Goal: Information Seeking & Learning: Check status

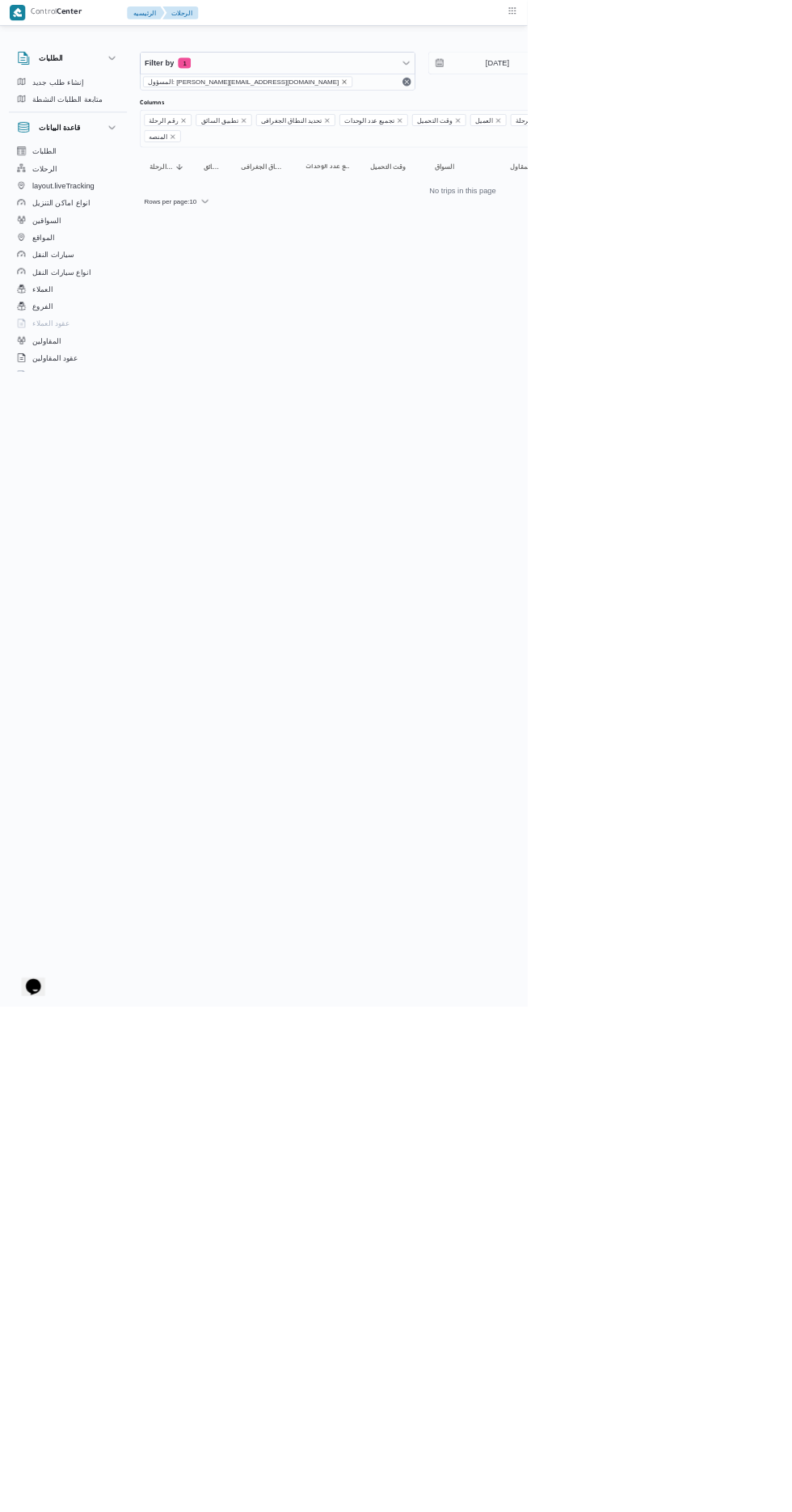
click at [514, 122] on icon "remove selected entity" at bounding box center [517, 123] width 7 height 7
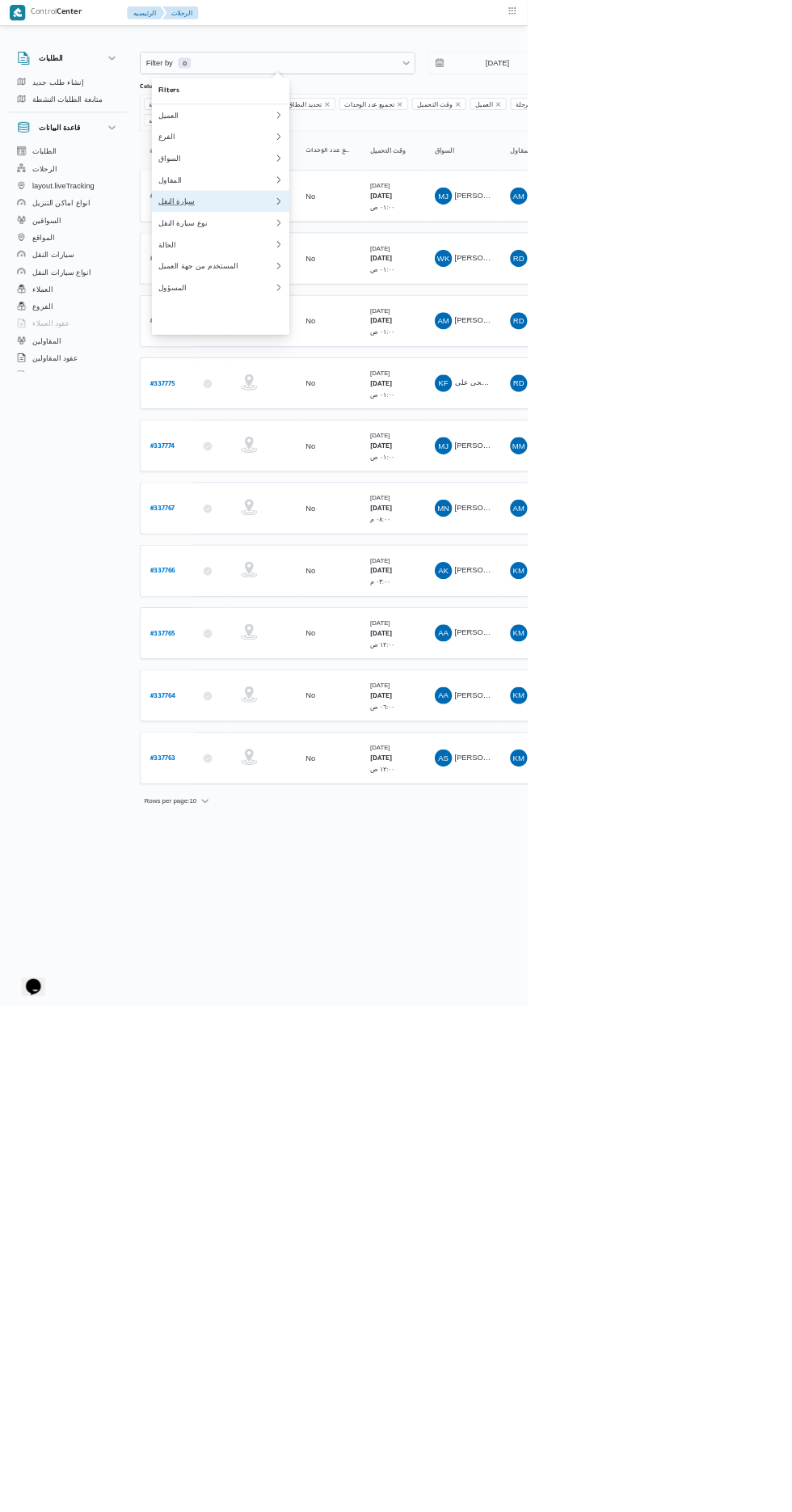
click at [352, 308] on div "سيارة النقل" at bounding box center [325, 302] width 174 height 13
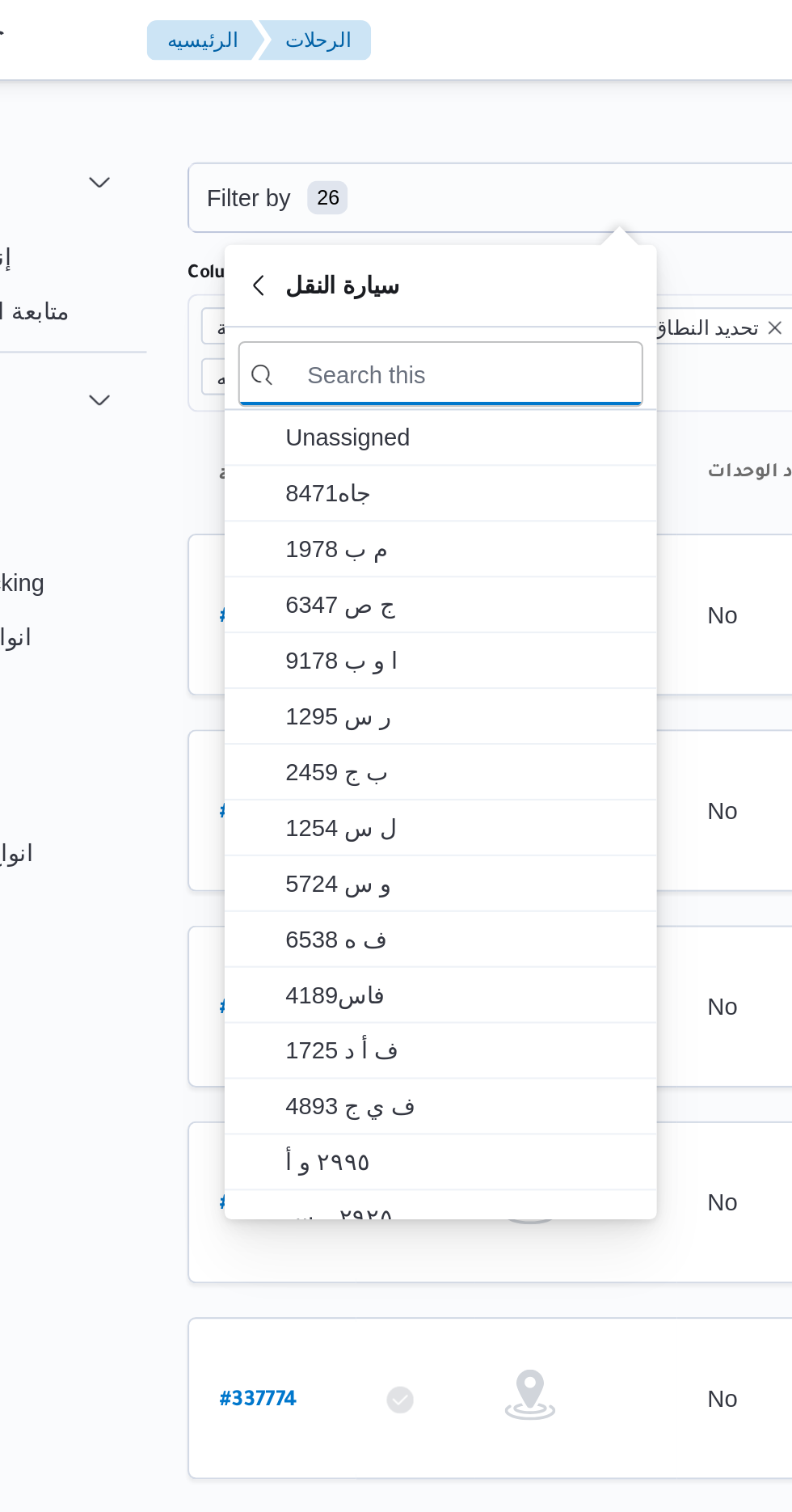
type input "4"
click at [308, 175] on input "search filters" at bounding box center [332, 179] width 194 height 32
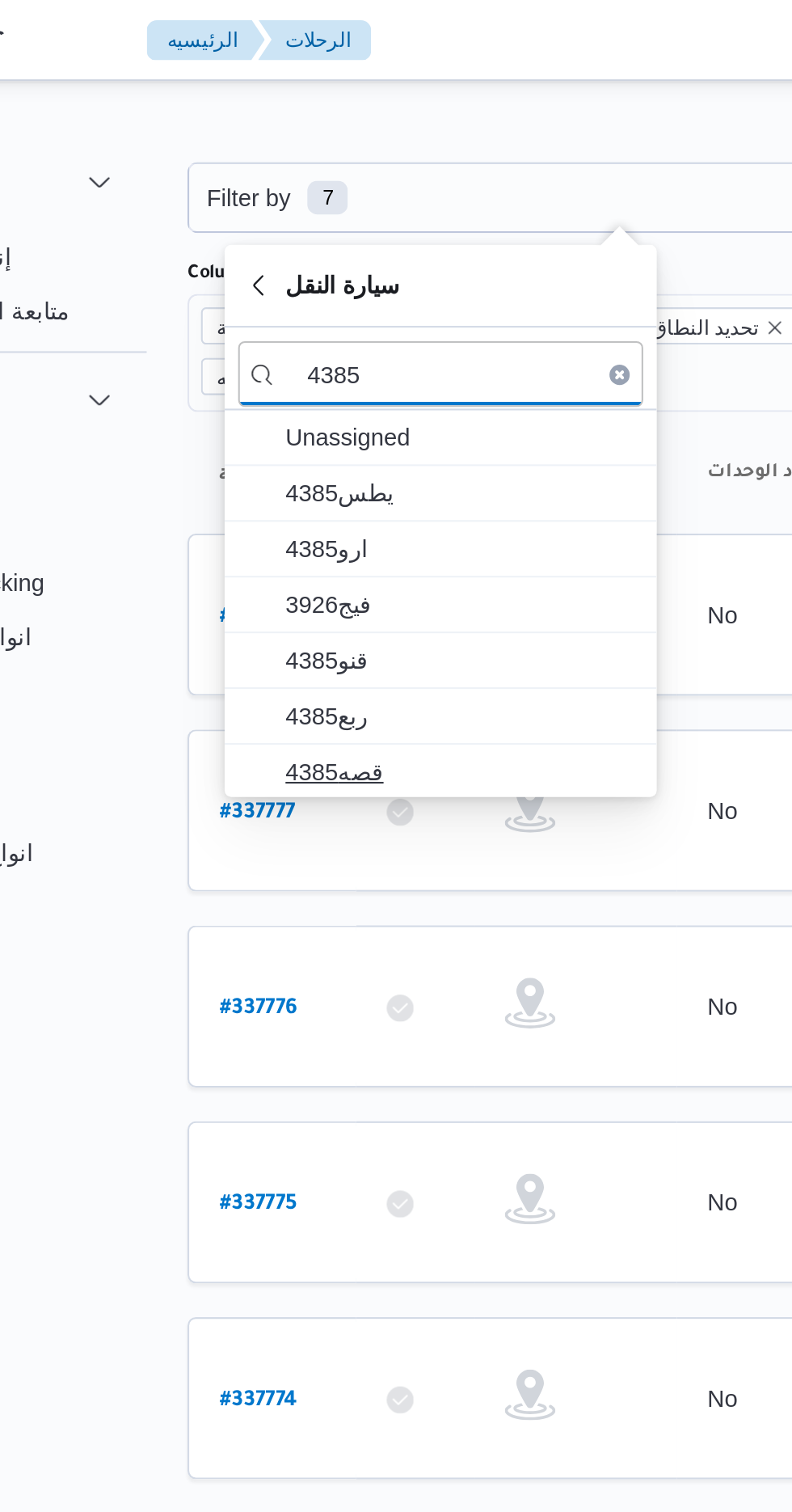
type input "4385"
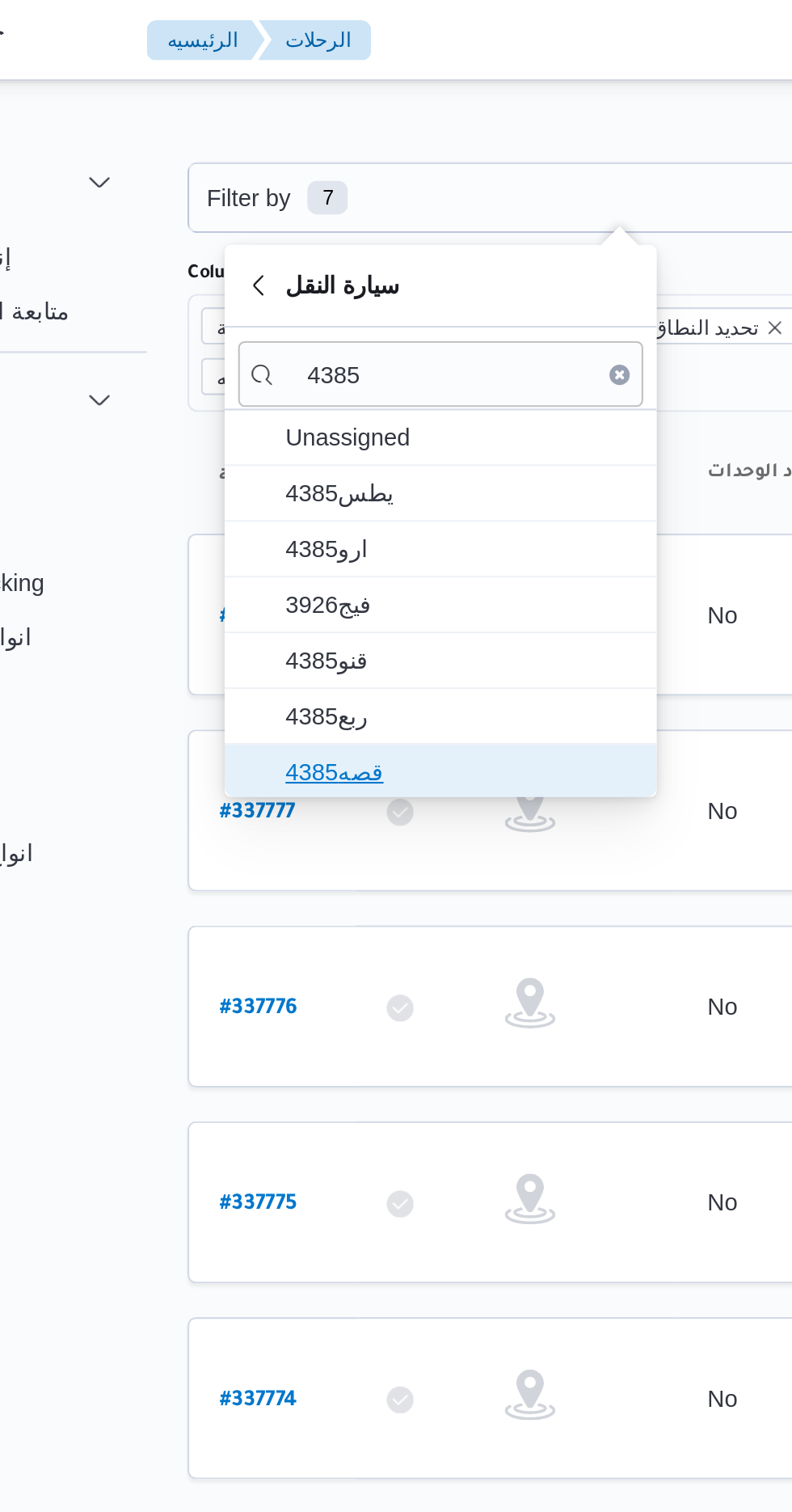
click at [304, 369] on span "قصه4385" at bounding box center [341, 369] width 168 height 20
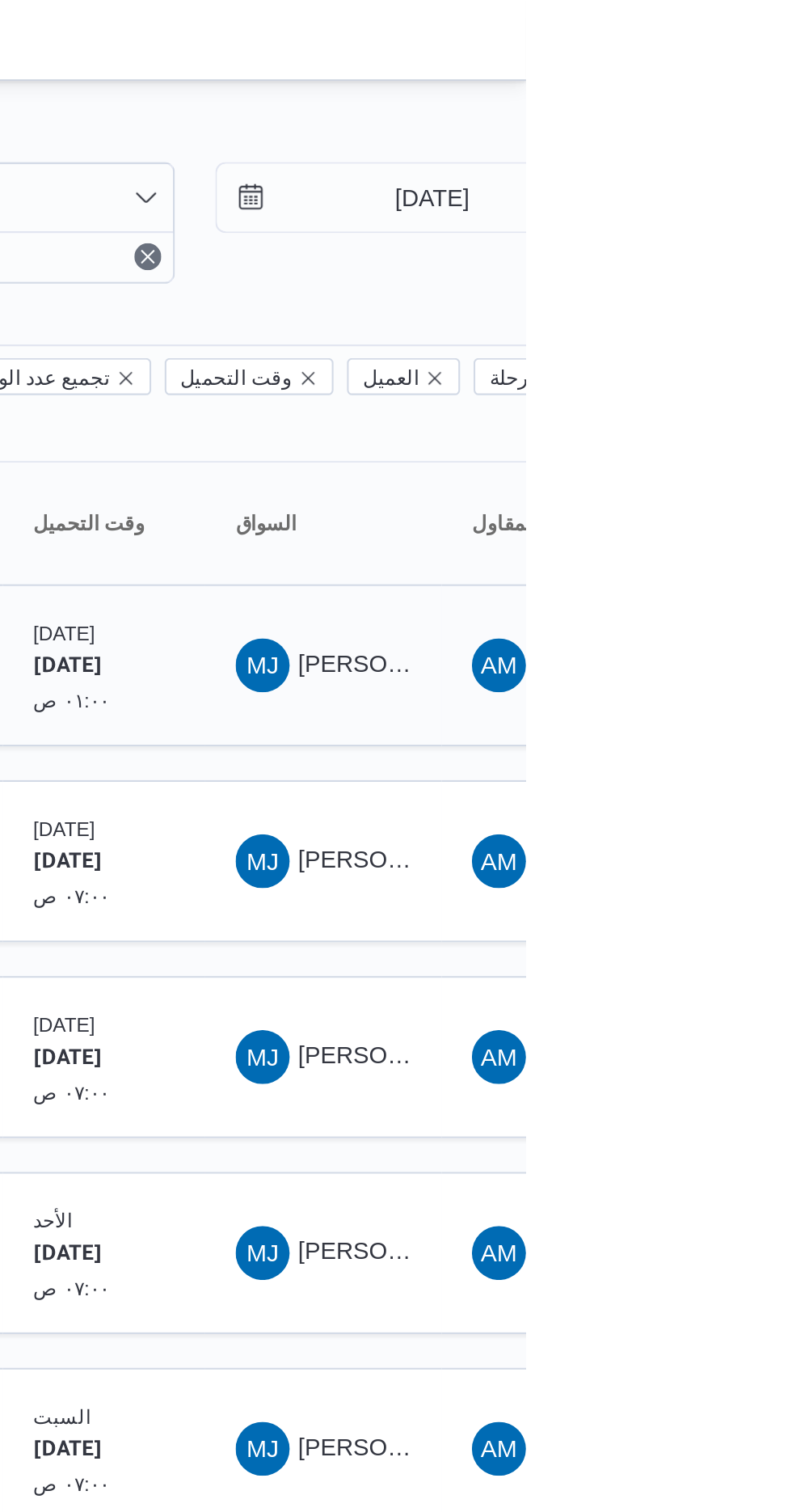
click at [678, 311] on span "MJ" at bounding box center [666, 317] width 26 height 13
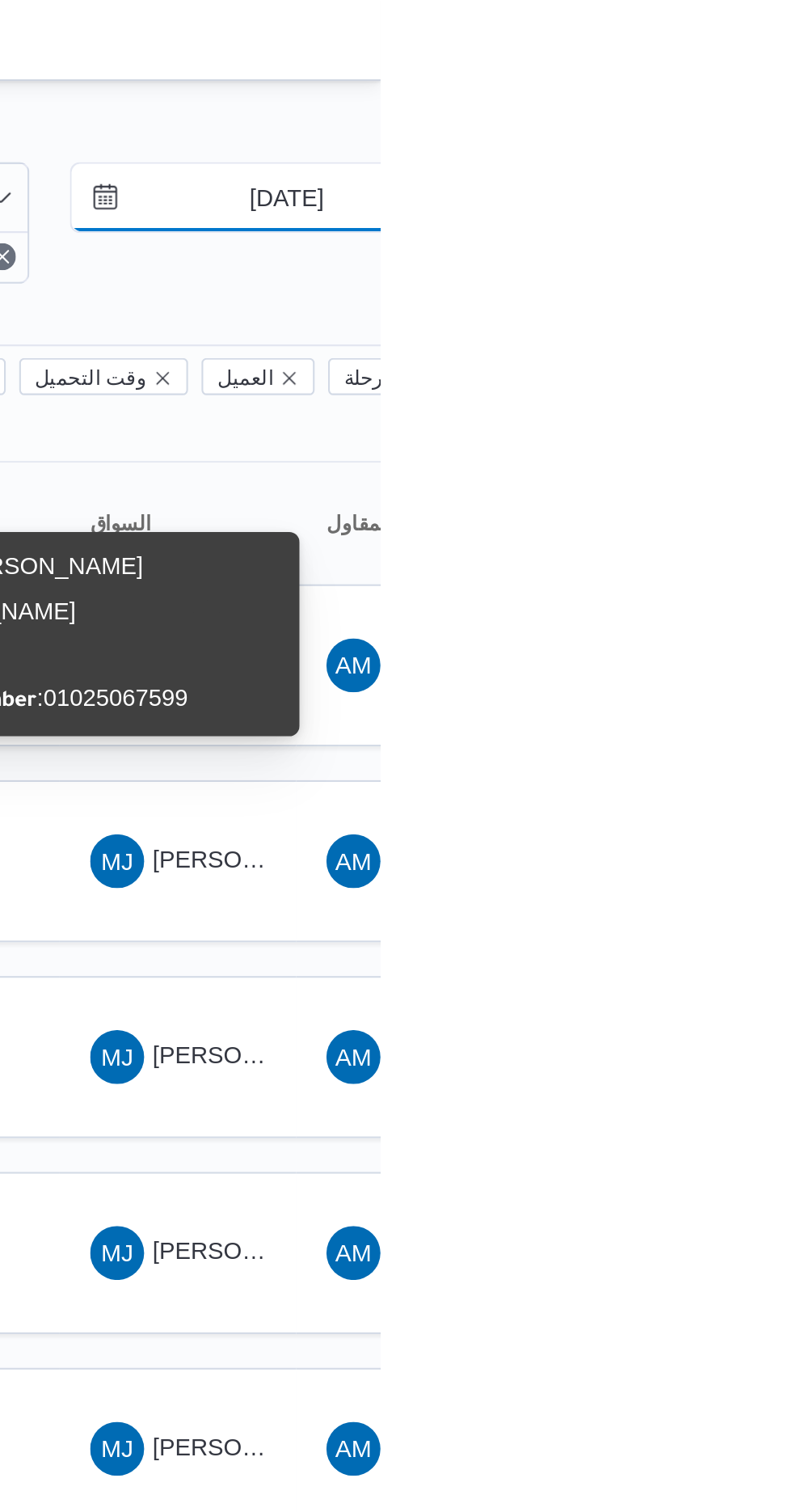
click at [736, 95] on input "[DATE]" at bounding box center [736, 94] width 184 height 33
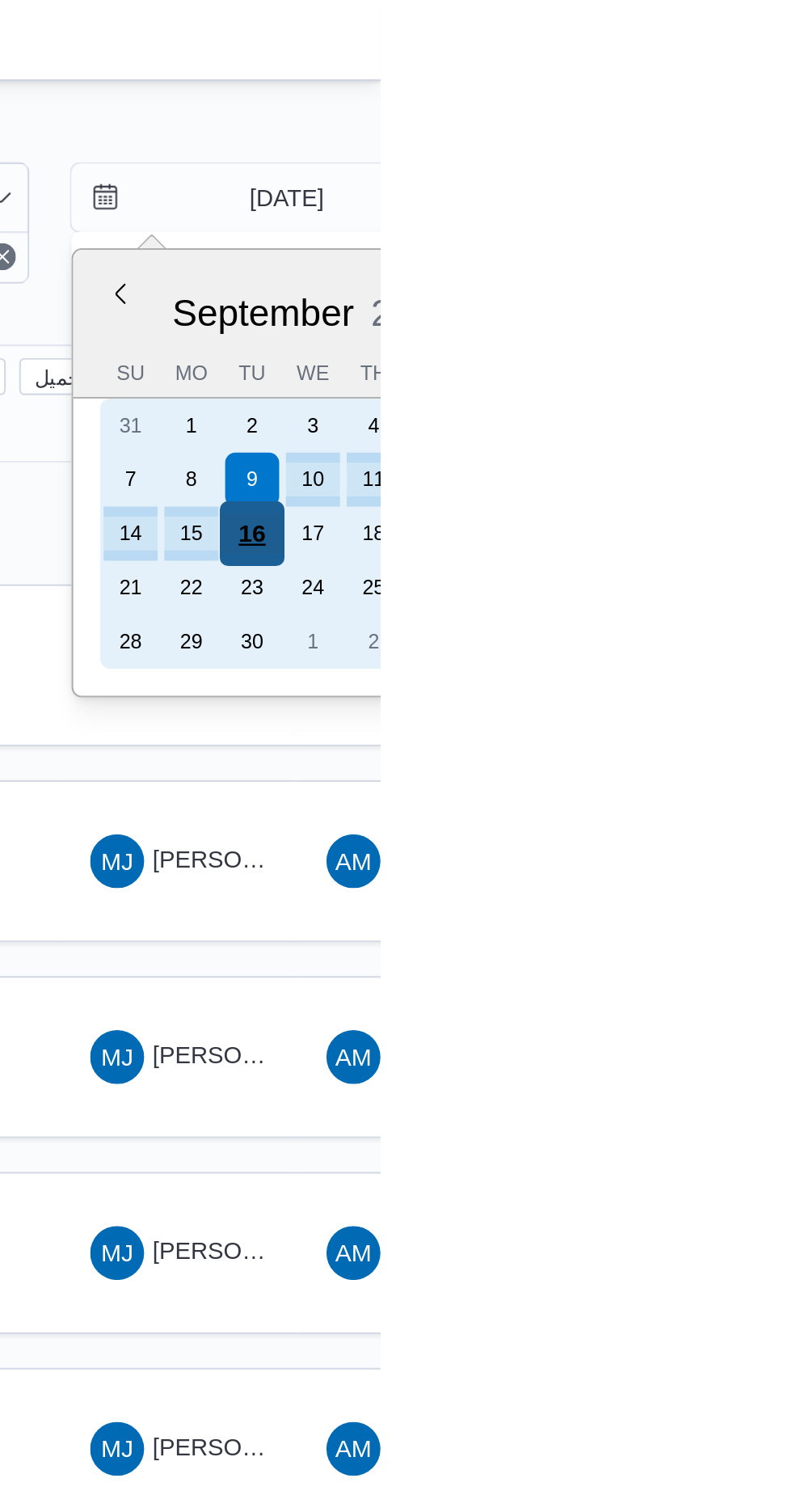
click at [740, 246] on div "16" at bounding box center [731, 255] width 31 height 31
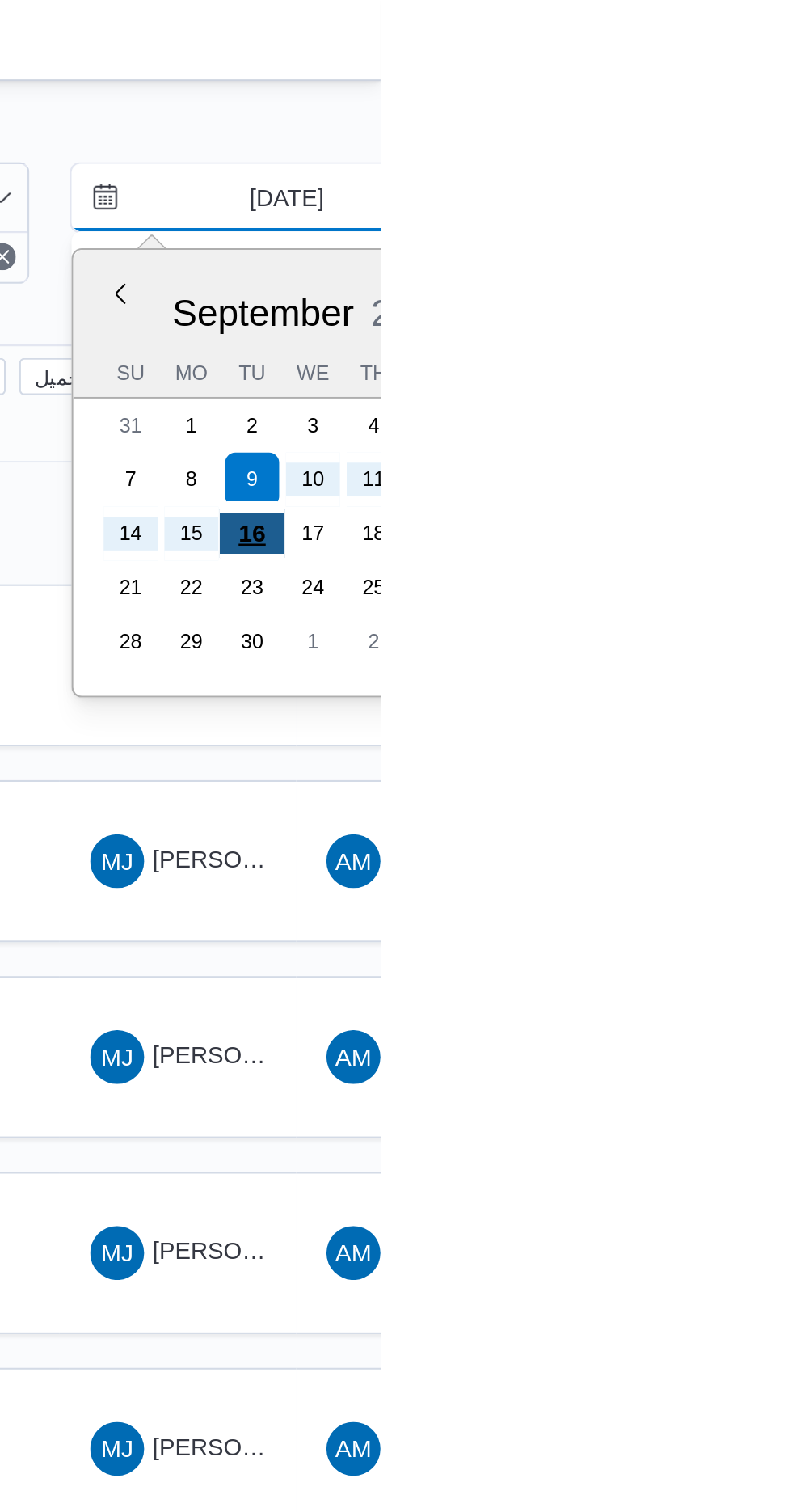
type input "[DATE]"
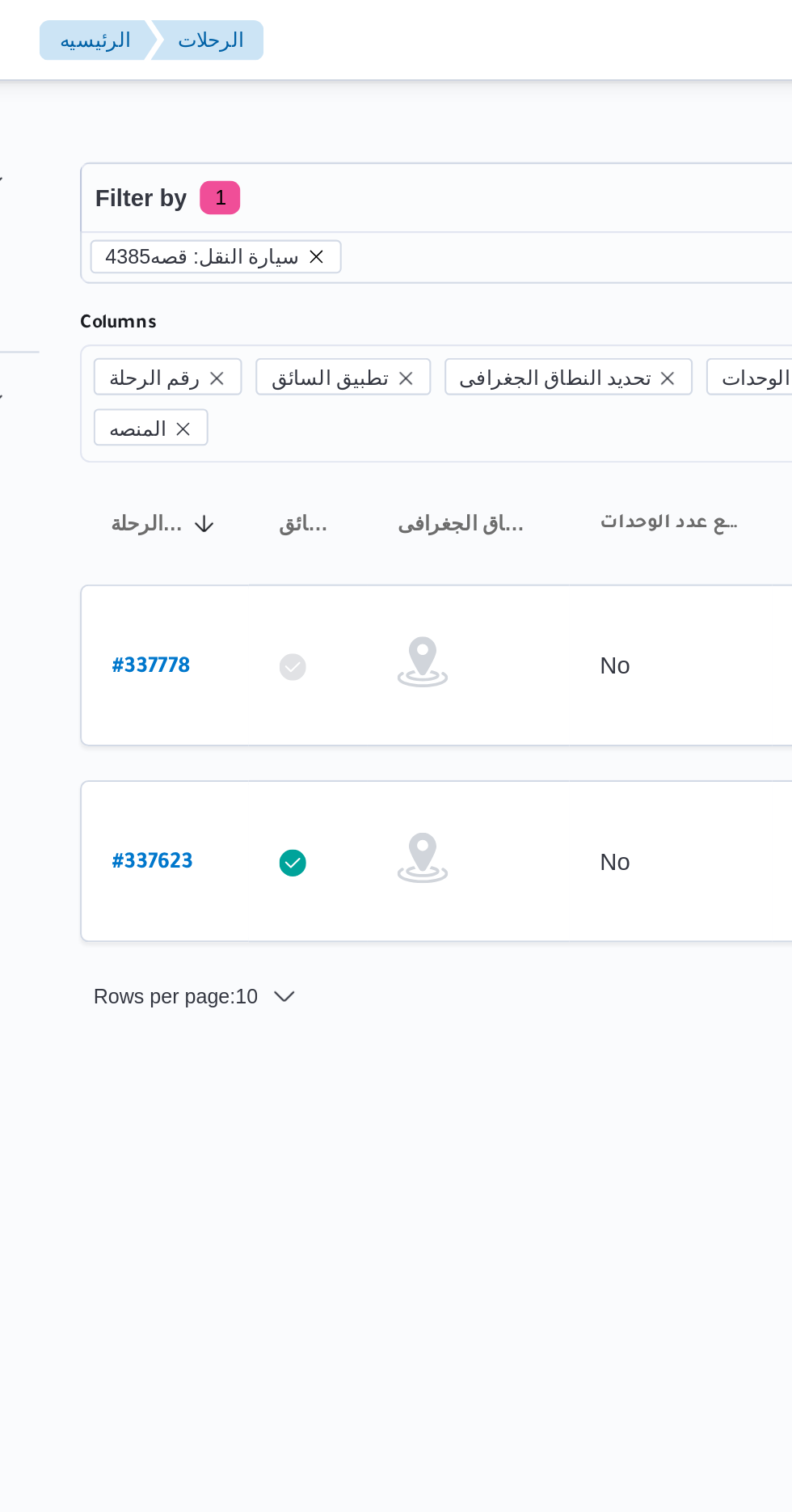
click at [320, 123] on icon "remove selected entity" at bounding box center [324, 123] width 7 height 7
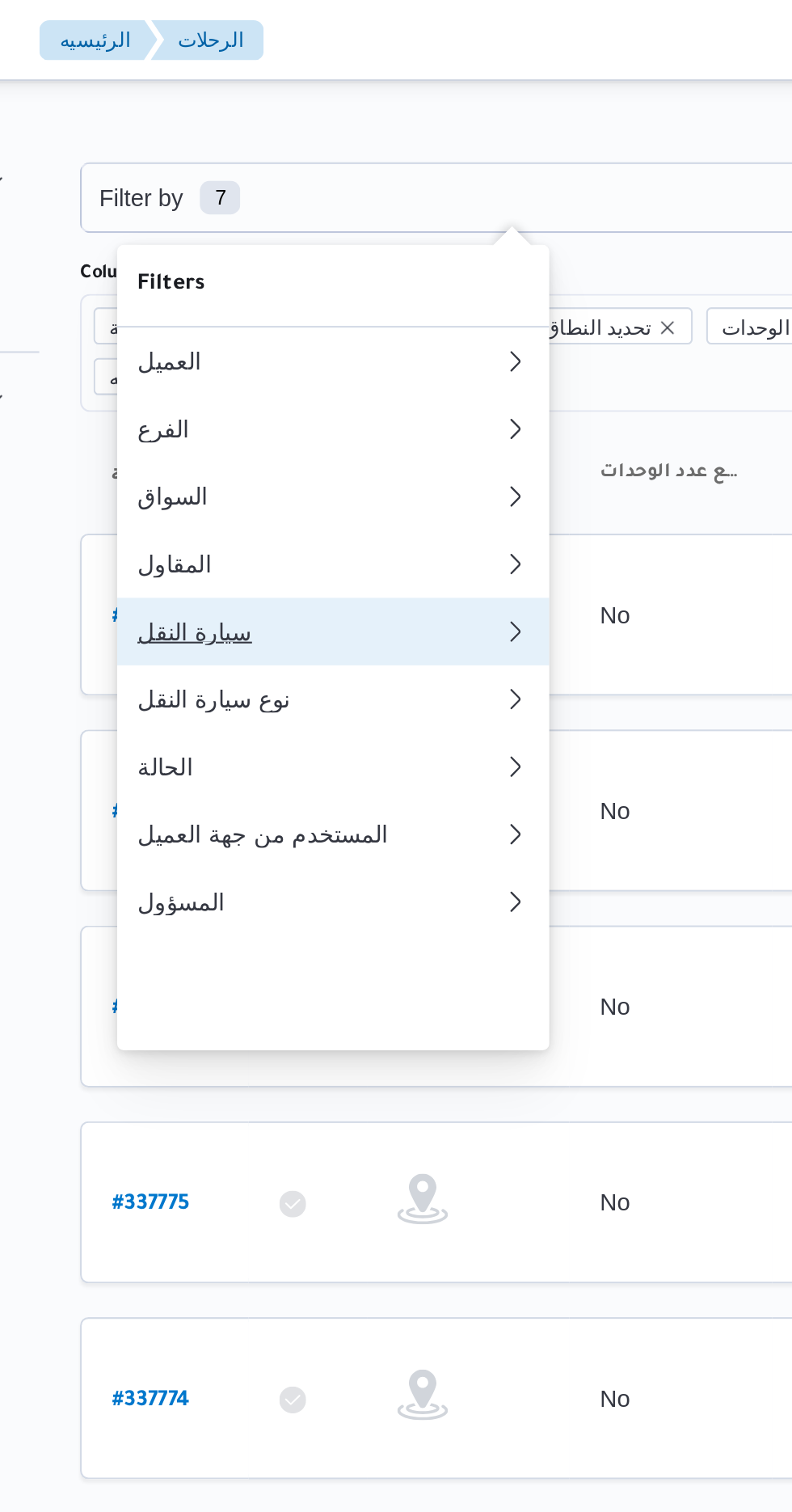
click at [328, 308] on div "سيارة النقل" at bounding box center [322, 302] width 168 height 13
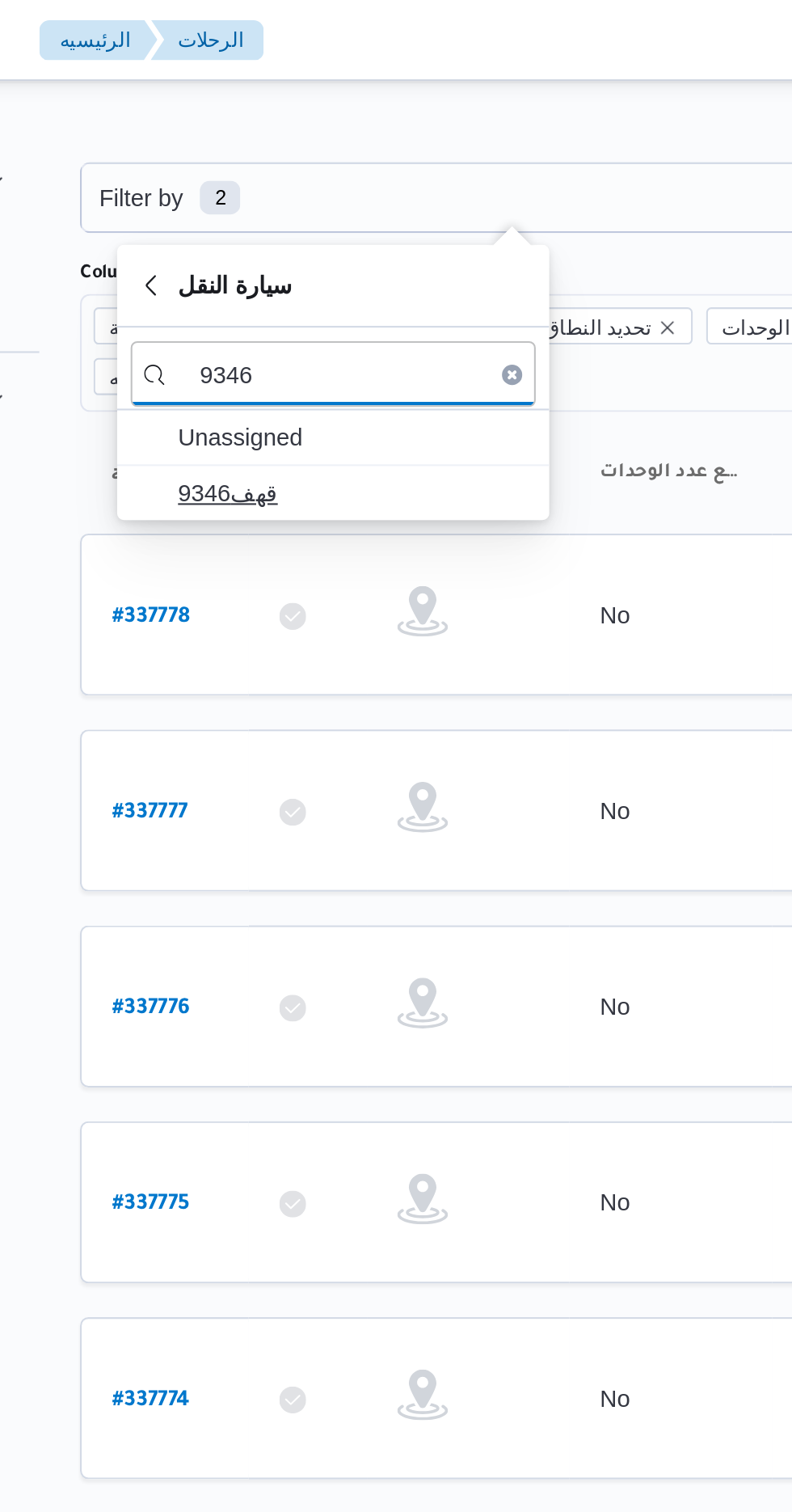
type input "9346"
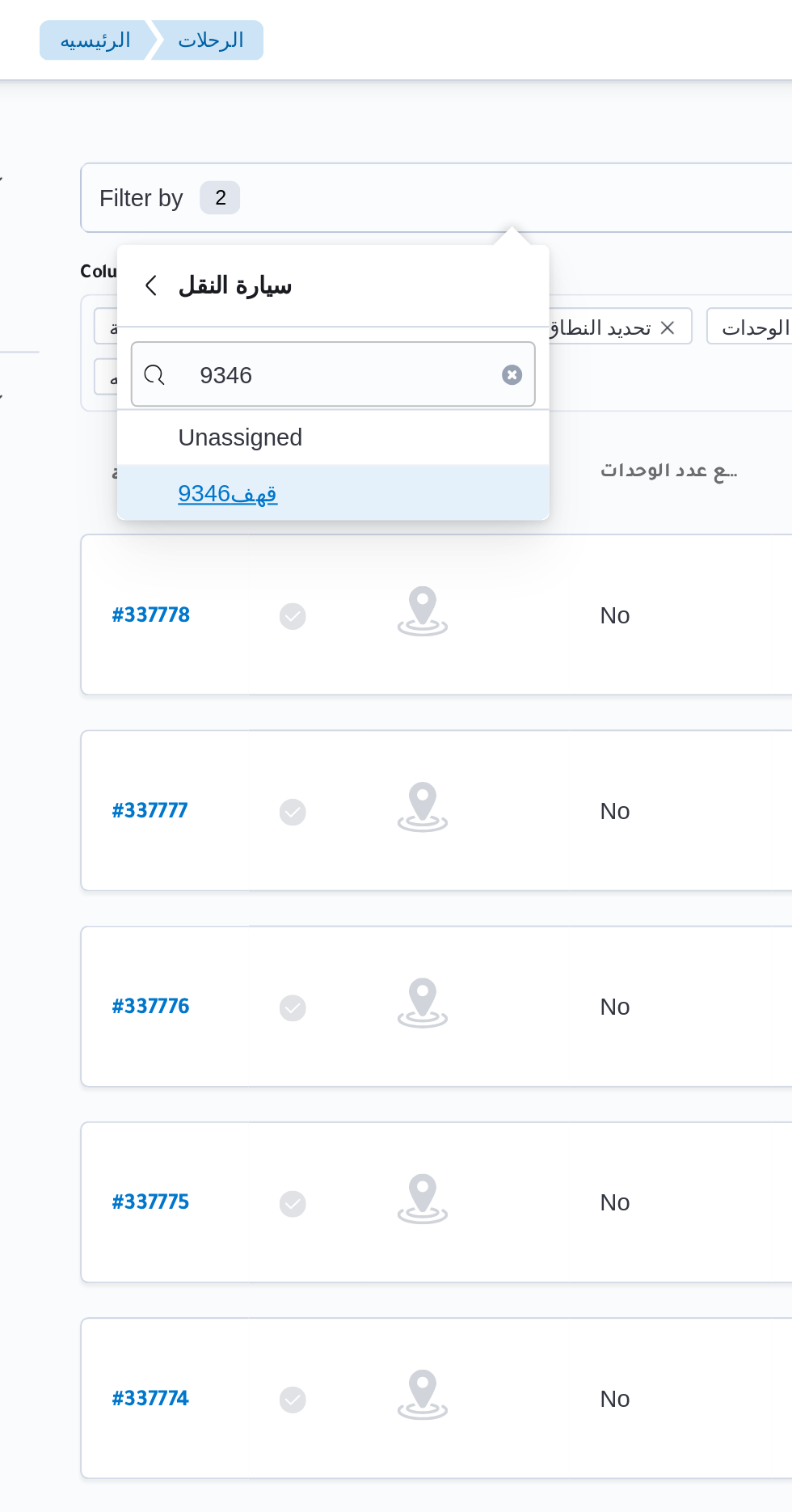
click at [351, 236] on span "قهف9346" at bounding box center [341, 235] width 168 height 20
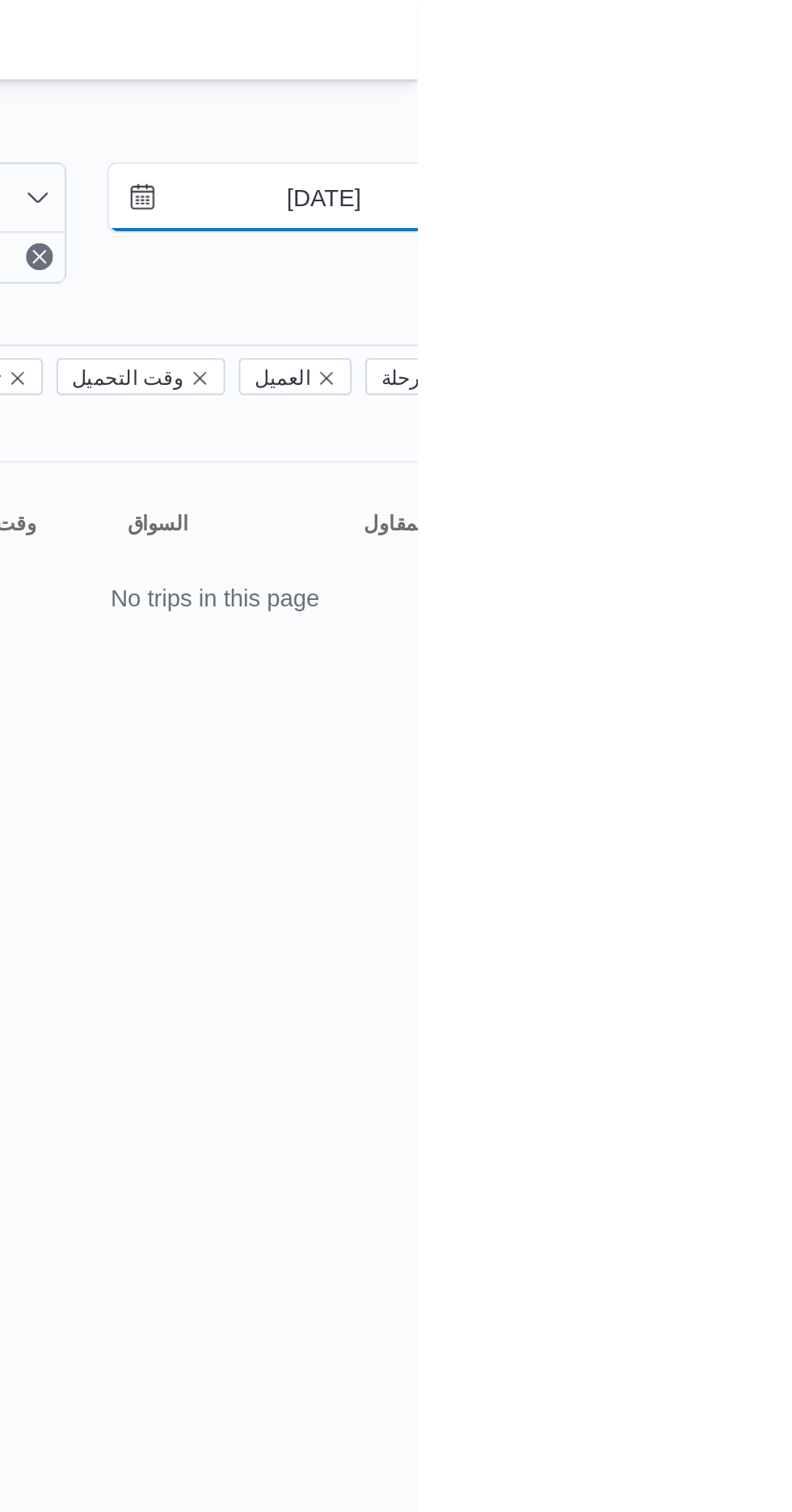
click at [739, 91] on input "[DATE]" at bounding box center [736, 94] width 184 height 33
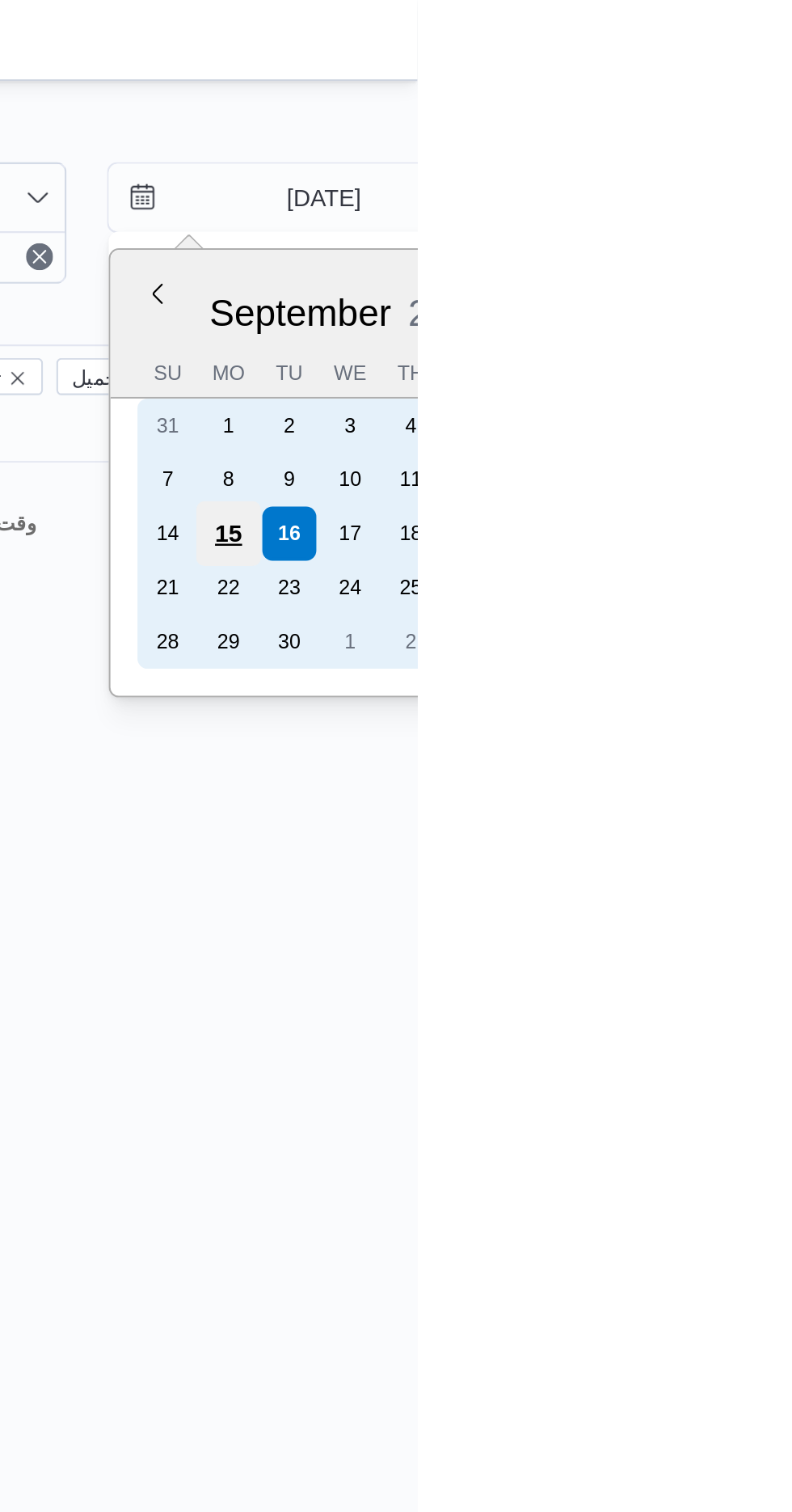
click at [704, 249] on div "15" at bounding box center [702, 255] width 31 height 31
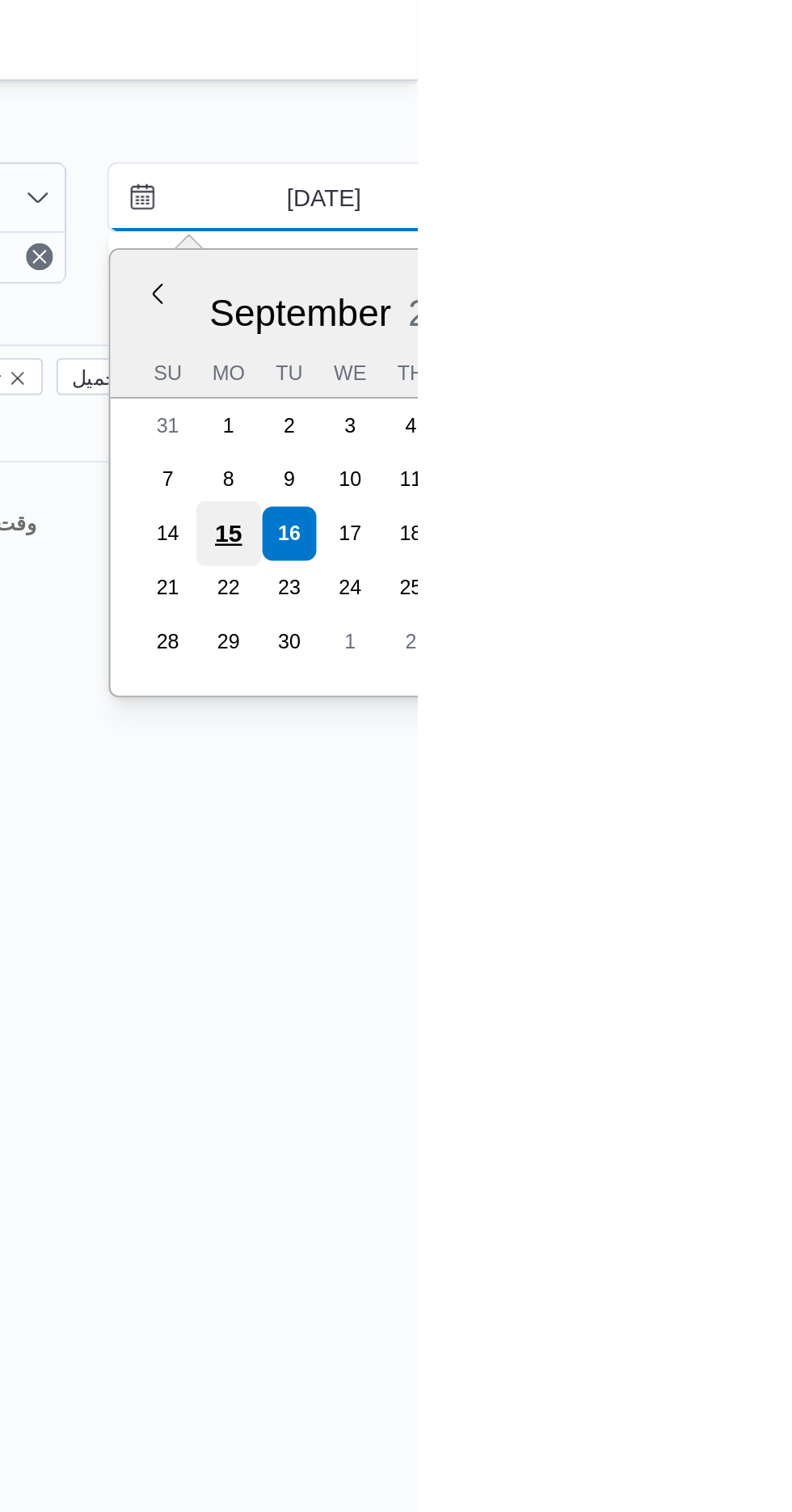
type input "[DATE]"
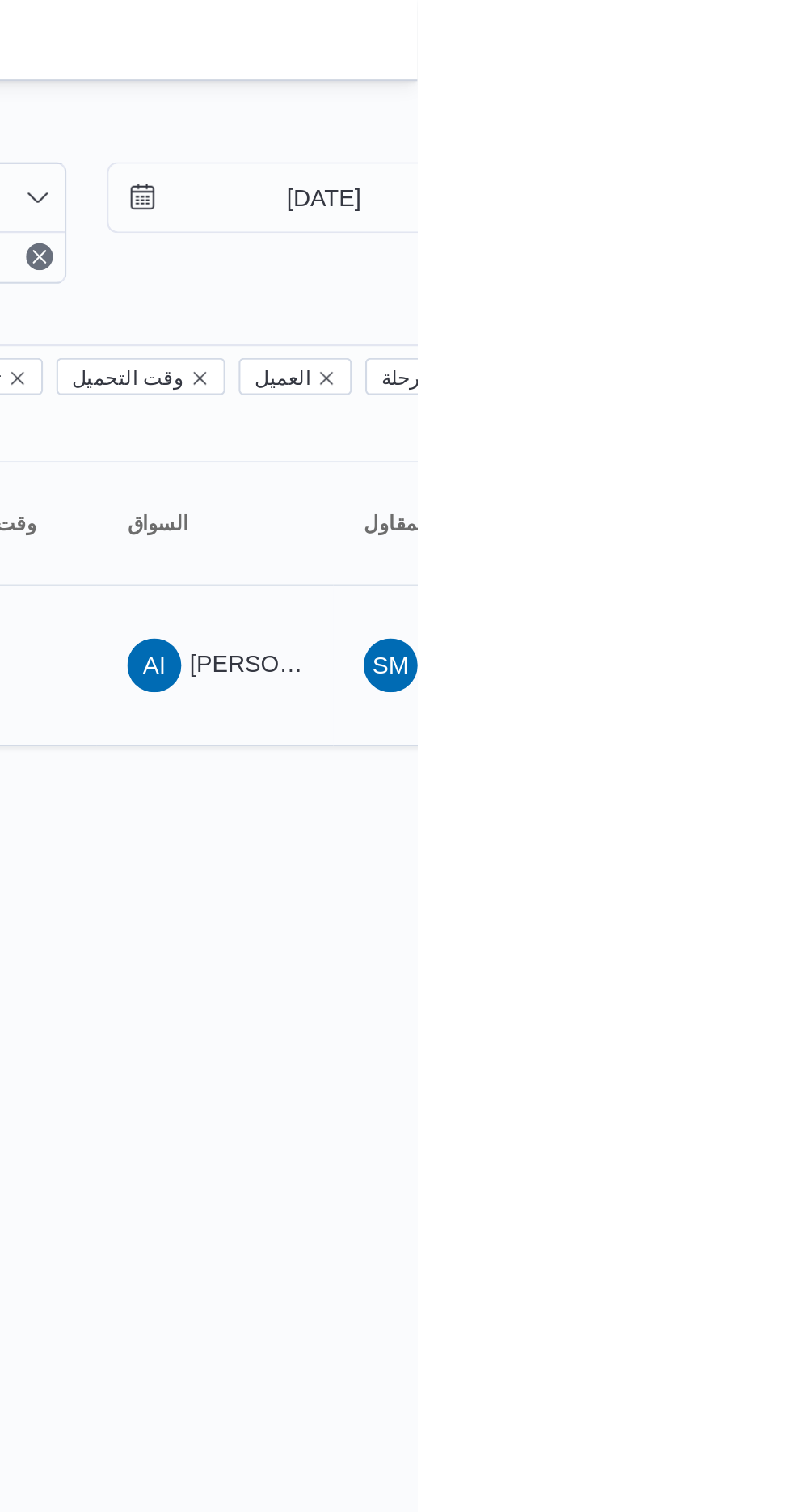
click at [710, 306] on span "AI [PERSON_NAME]" at bounding box center [695, 319] width 84 height 26
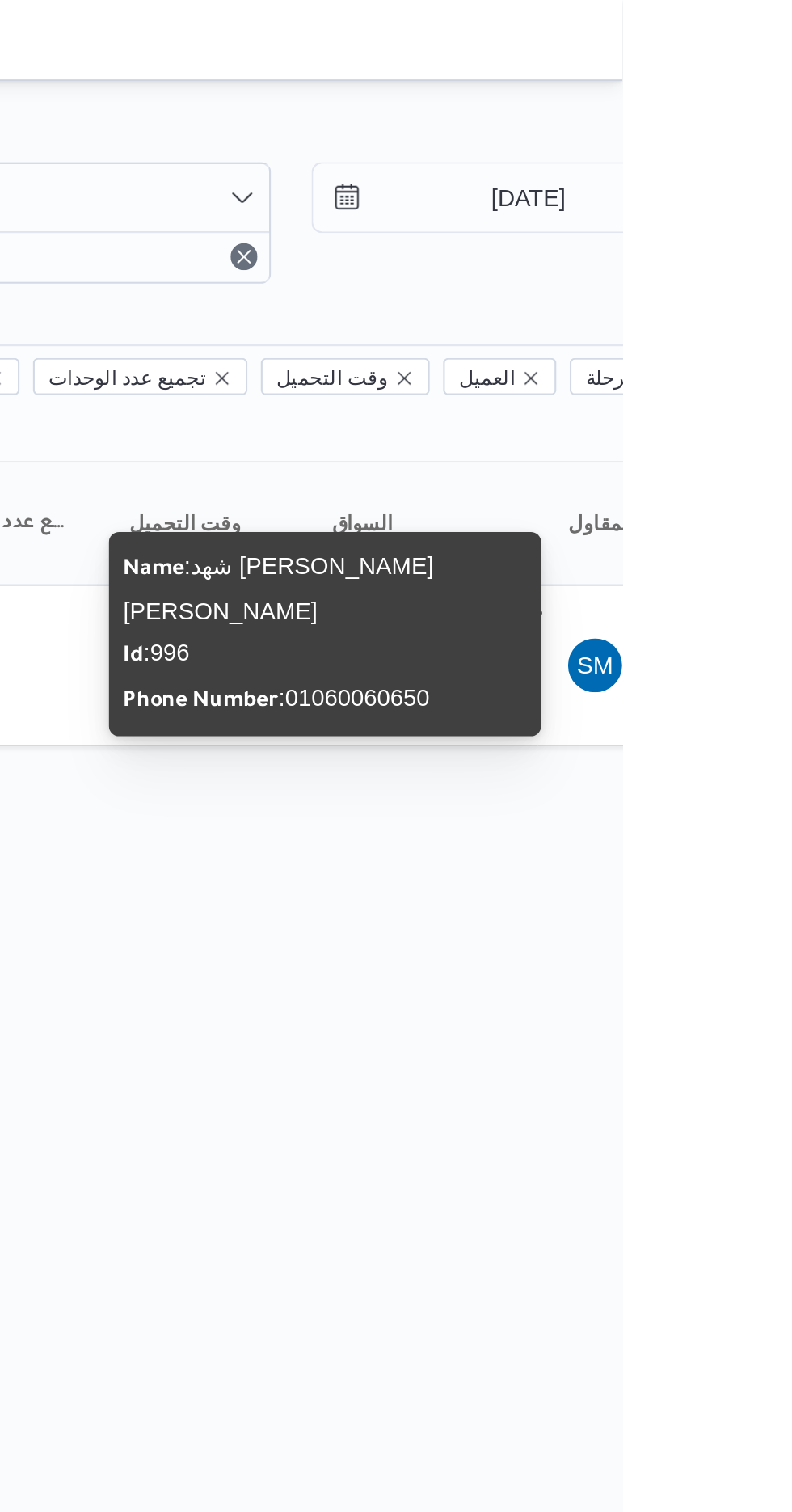
click at [733, 431] on html "Control Center الرئيسيه الرحلات English عربي Dark mode Logout الطلبات إنشاء طلب…" at bounding box center [396, 756] width 792 height 1512
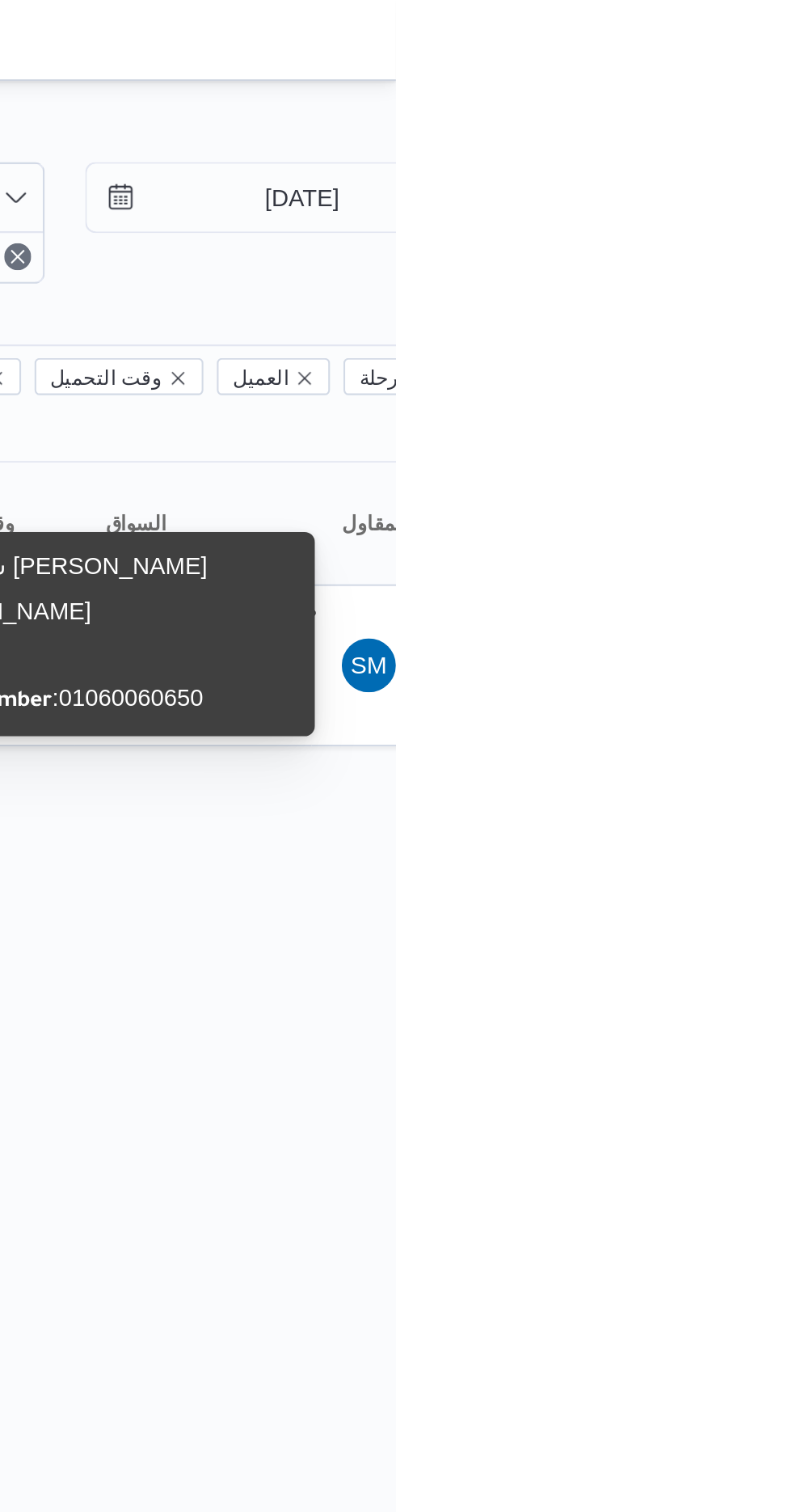
click at [692, 277] on span "Name : شهد [PERSON_NAME] [PERSON_NAME]" at bounding box center [627, 282] width 149 height 34
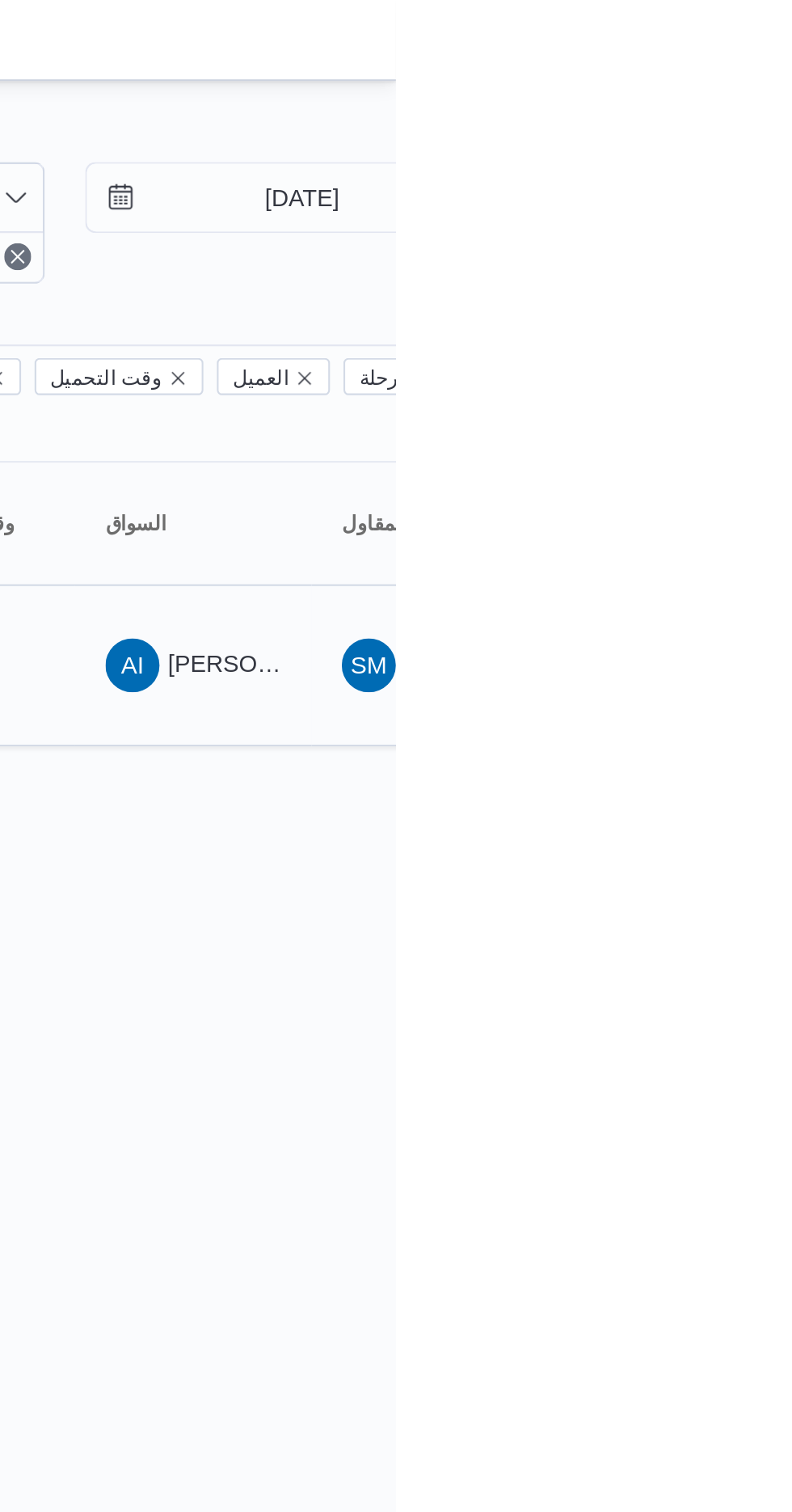
click at [711, 306] on span "AI [PERSON_NAME]" at bounding box center [695, 319] width 84 height 26
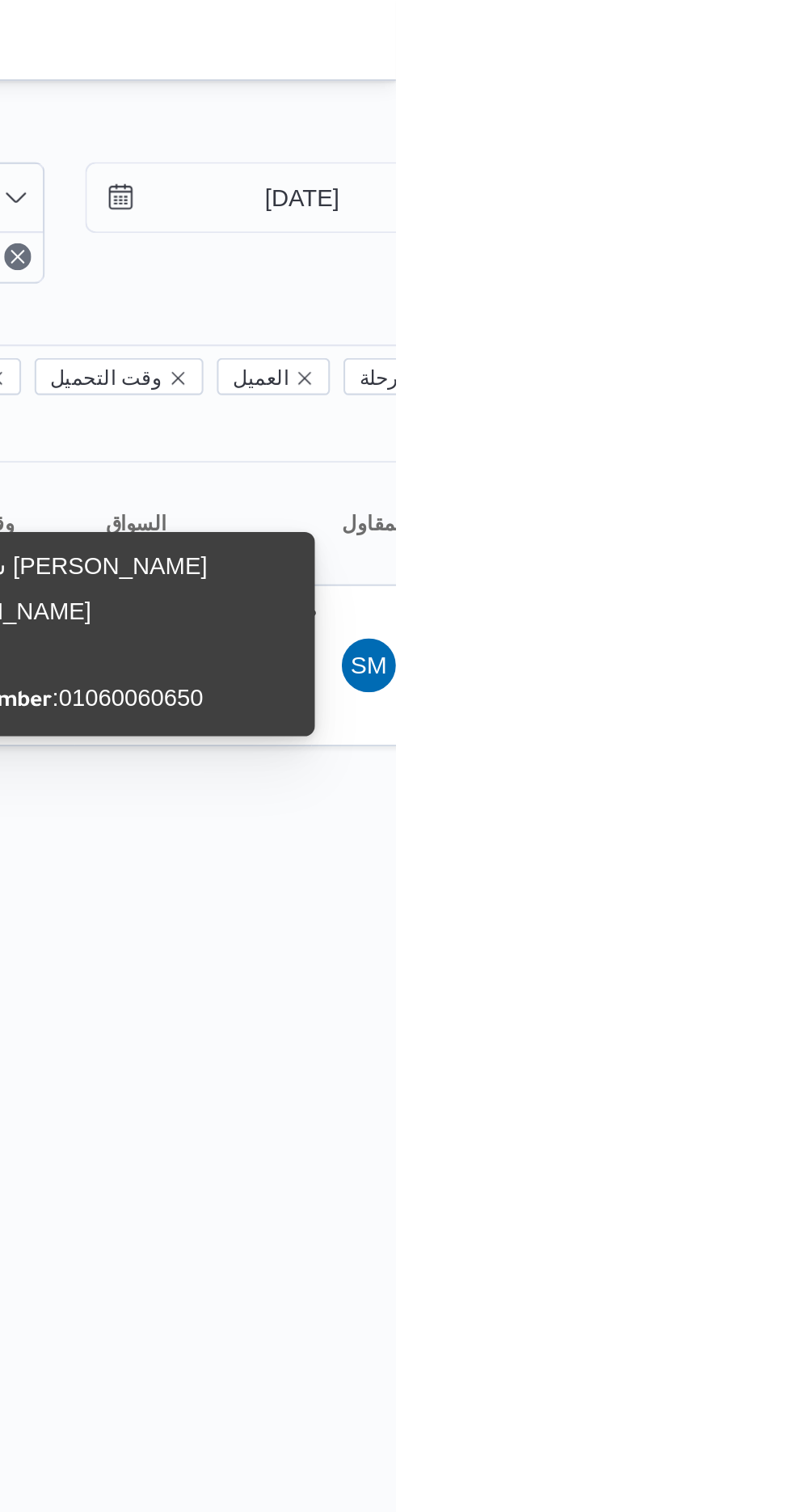
click at [740, 444] on html "Control Center الرئيسيه الرحلات English عربي Dark mode Logout الطلبات إنشاء طلب…" at bounding box center [396, 756] width 792 height 1512
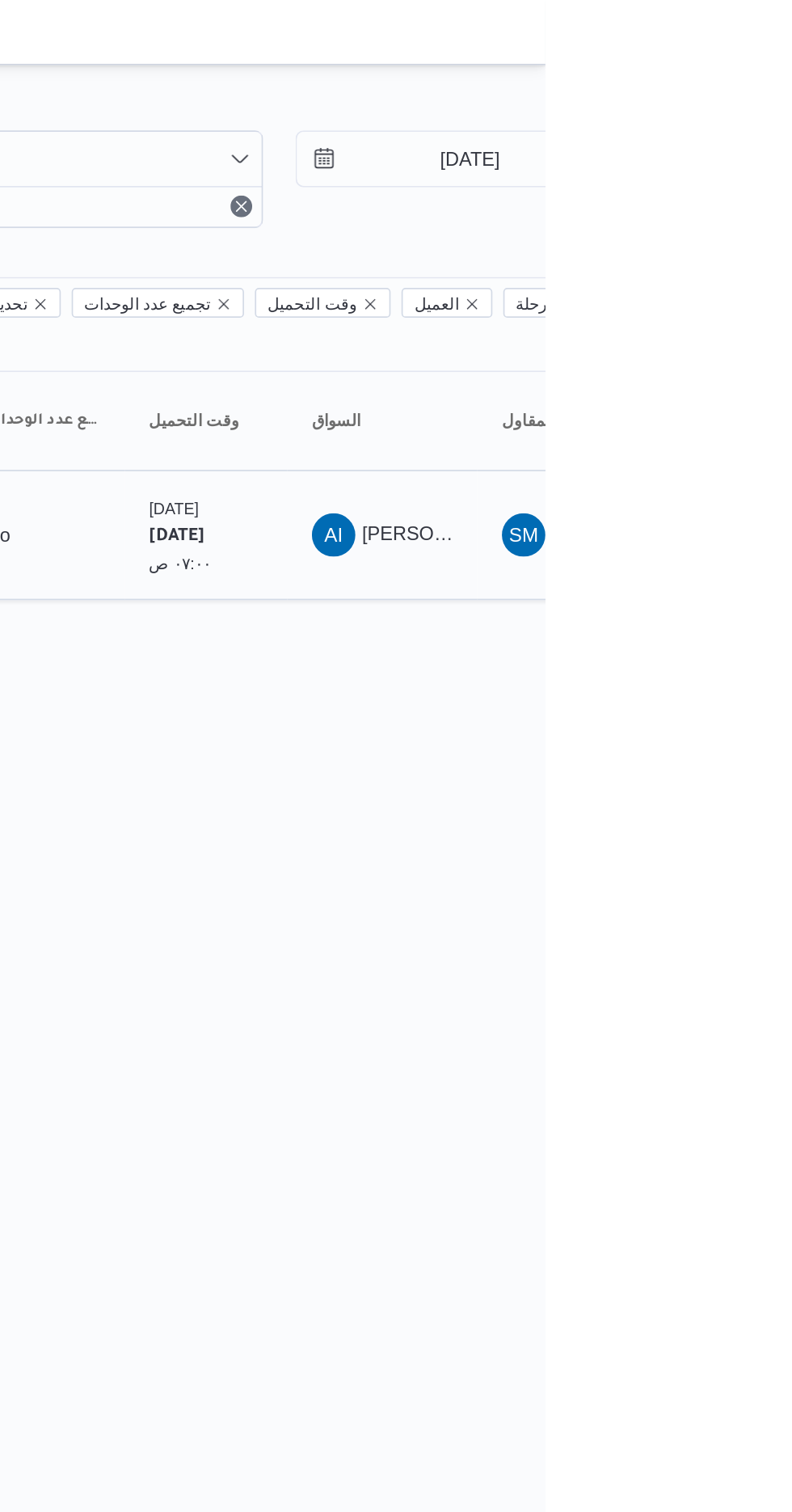
click at [710, 306] on span "AI [PERSON_NAME]" at bounding box center [695, 319] width 84 height 26
